Goal: Task Accomplishment & Management: Use online tool/utility

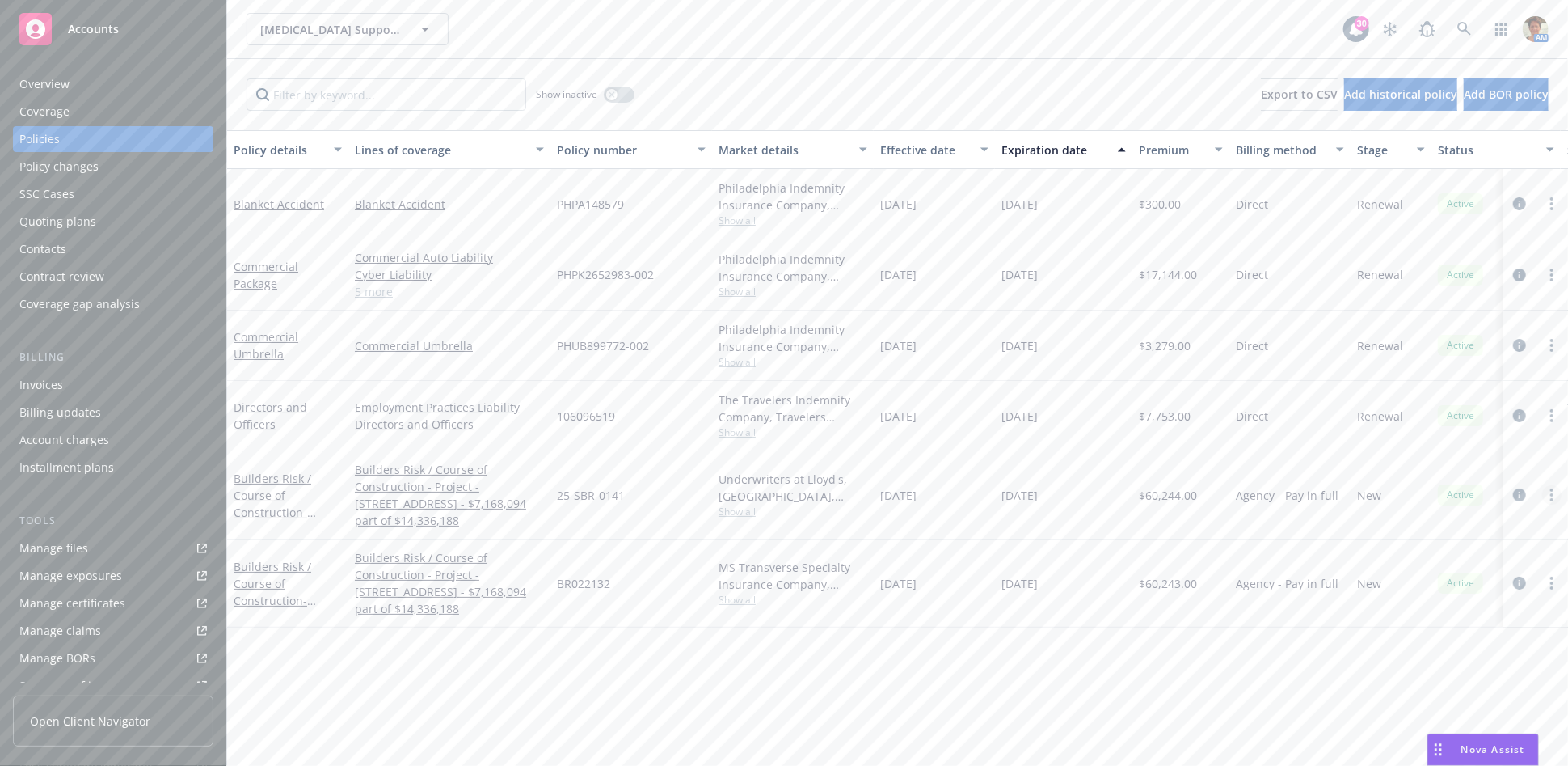
click at [1546, 493] on link "more" at bounding box center [1552, 495] width 19 height 19
drag, startPoint x: 1445, startPoint y: 450, endPoint x: 1426, endPoint y: 456, distance: 19.9
click at [1445, 451] on link "Copy logging email" at bounding box center [1472, 443] width 190 height 33
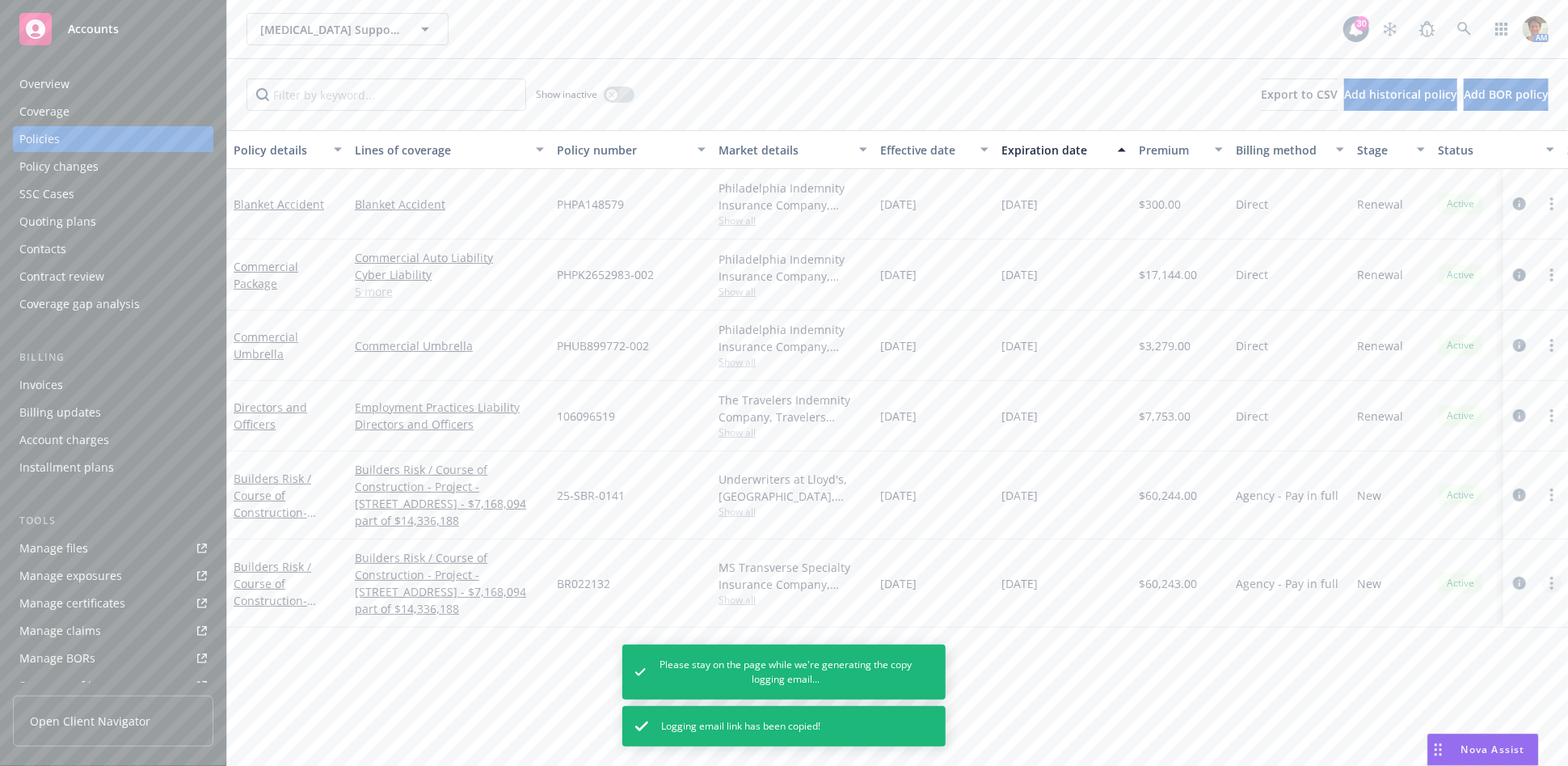
click at [1551, 581] on icon "more" at bounding box center [1552, 583] width 3 height 13
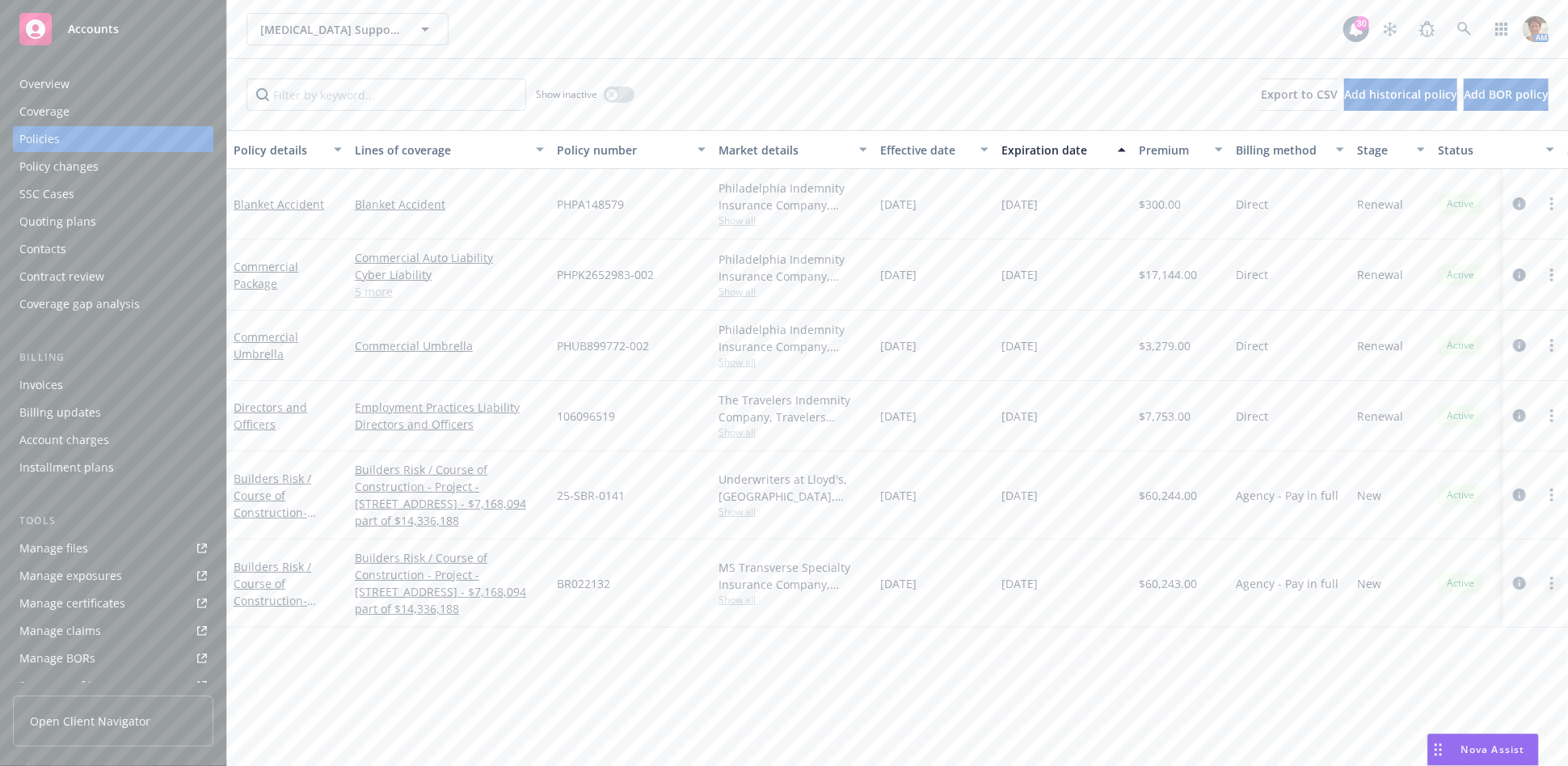
click at [1552, 587] on circle "more" at bounding box center [1552, 588] width 3 height 3
click at [1480, 541] on link "Copy logging email" at bounding box center [1472, 531] width 190 height 33
